Goal: Task Accomplishment & Management: Use online tool/utility

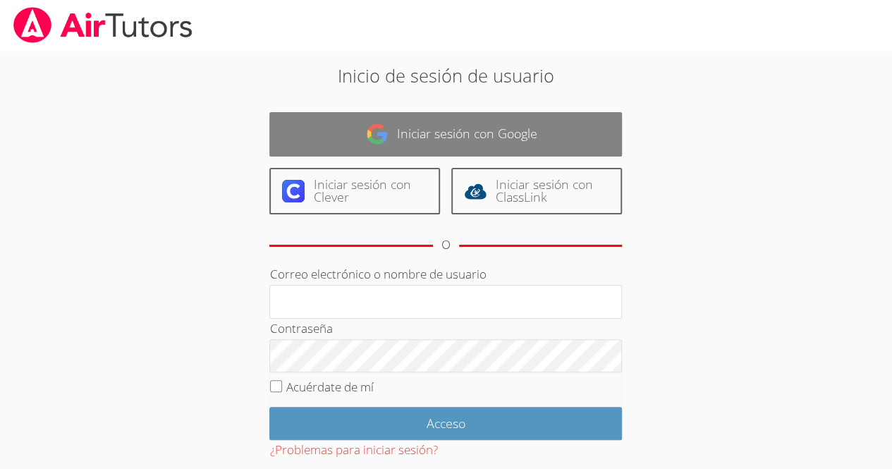
click at [589, 138] on link "Iniciar sesión con Google" at bounding box center [445, 134] width 353 height 44
click at [409, 138] on font "Iniciar sesión con Google" at bounding box center [467, 133] width 140 height 17
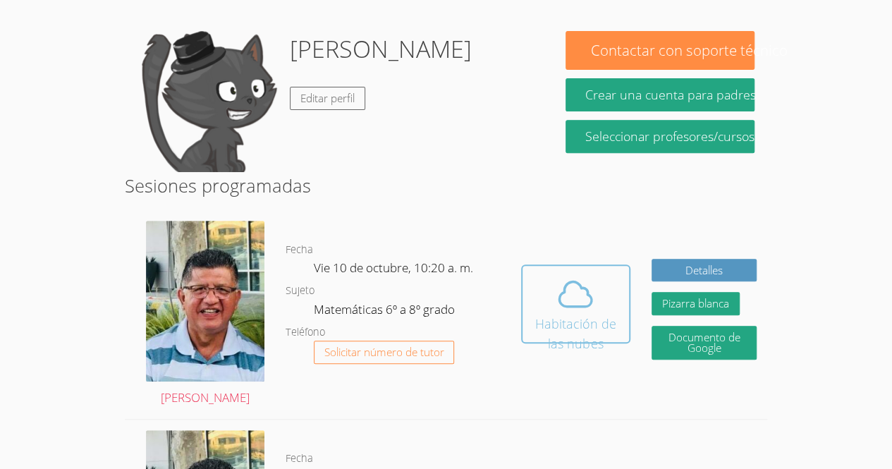
scroll to position [235, 0]
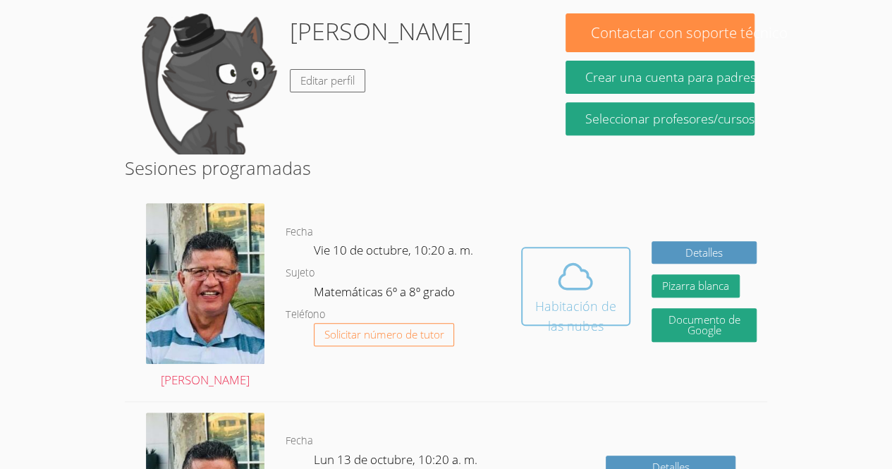
click at [573, 258] on icon at bounding box center [575, 276] width 39 height 39
click at [575, 261] on icon at bounding box center [575, 276] width 39 height 39
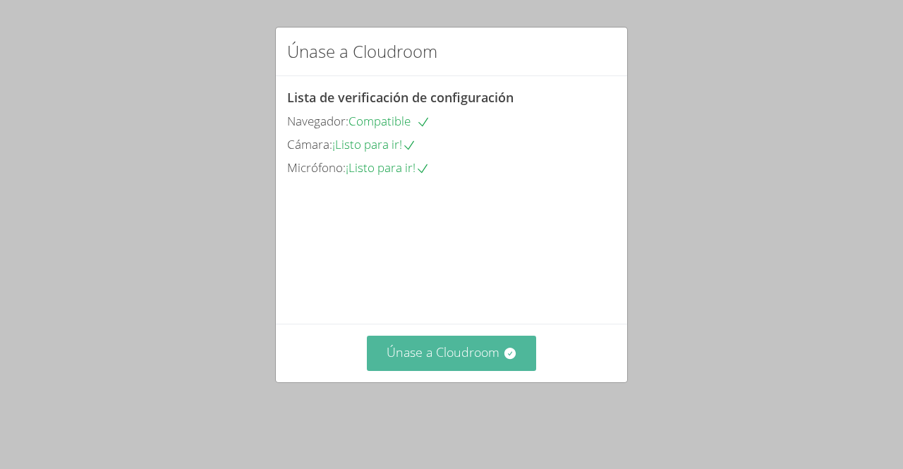
click at [495, 370] on button "Únase a Cloudroom" at bounding box center [452, 353] width 170 height 35
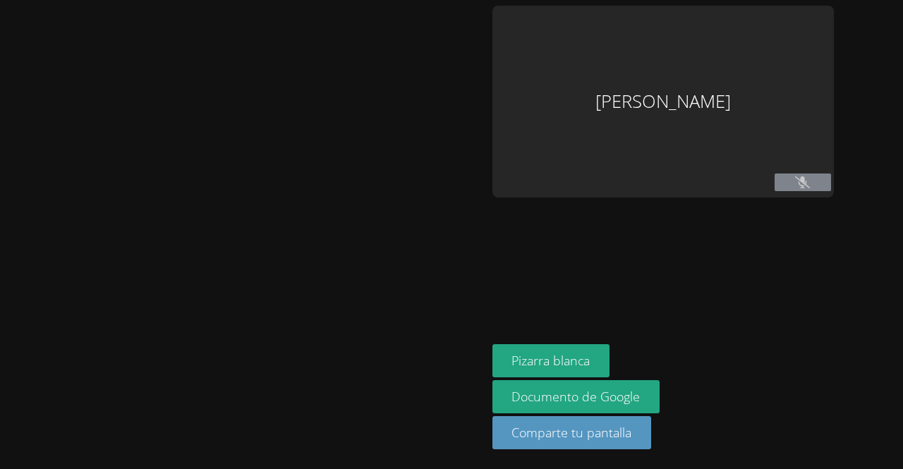
click at [657, 245] on aside "Santiago Hernández Flores Pizarra blanca Documento de Google Comparte tu pantal…" at bounding box center [663, 234] width 353 height 469
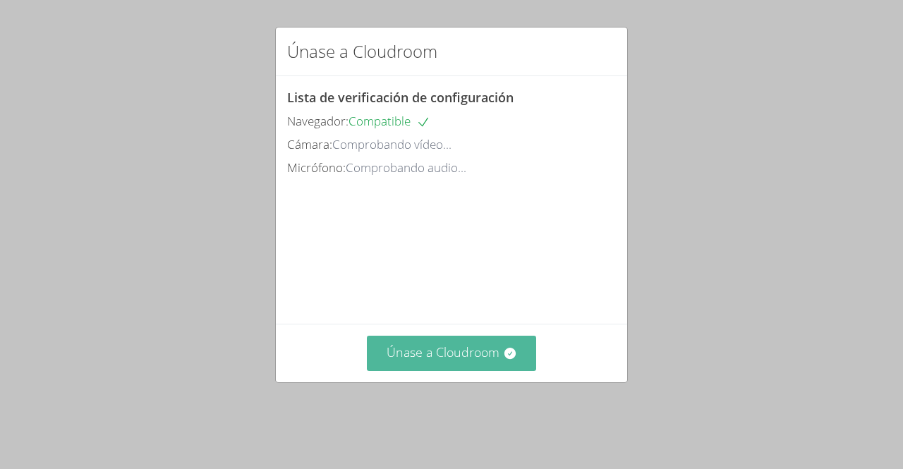
click at [414, 360] on font "Únase a Cloudroom" at bounding box center [442, 351] width 113 height 17
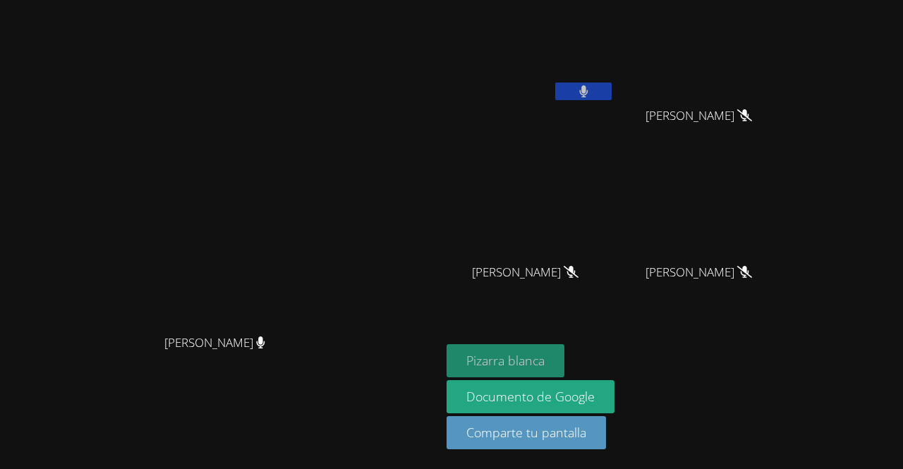
click at [564, 350] on button "Pizarra blanca" at bounding box center [505, 360] width 118 height 33
click at [544, 354] on font "Pizarra blanca" at bounding box center [505, 360] width 78 height 17
click at [587, 90] on icon at bounding box center [583, 91] width 8 height 12
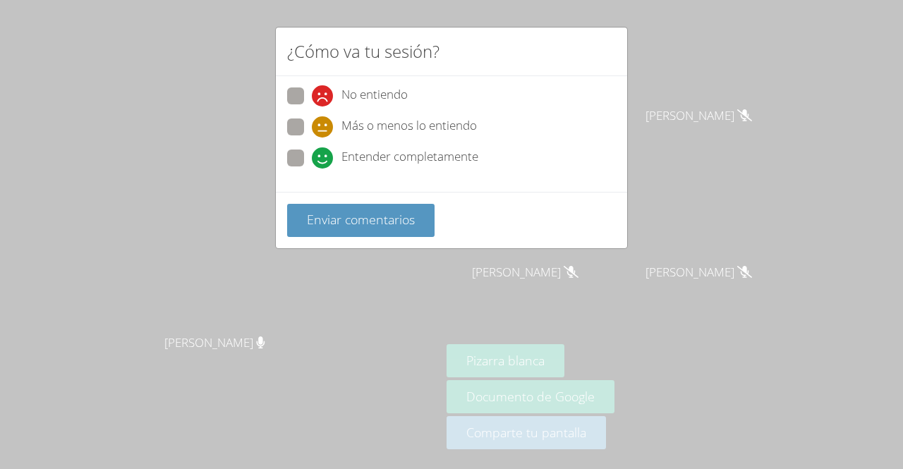
click at [352, 149] on font "Entender completamente" at bounding box center [409, 156] width 137 height 16
click at [324, 149] on input "Entender completamente" at bounding box center [318, 155] width 12 height 12
radio input "true"
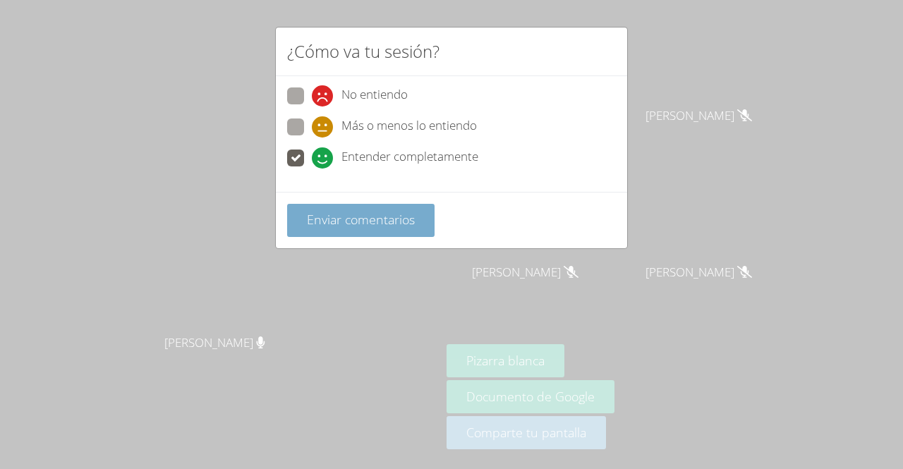
click at [368, 204] on button "Enviar comentarios" at bounding box center [360, 220] width 147 height 33
